Goal: Find specific page/section: Find specific page/section

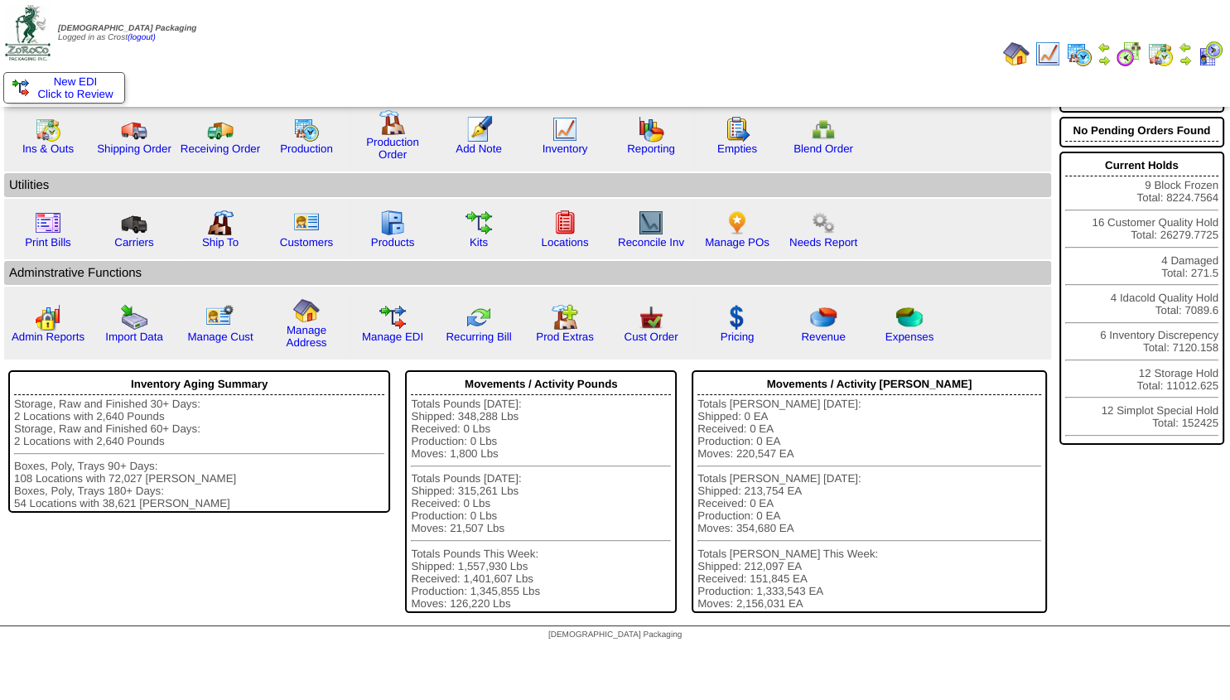
click at [1181, 56] on img at bounding box center [1185, 60] width 13 height 13
